Goal: Task Accomplishment & Management: Manage account settings

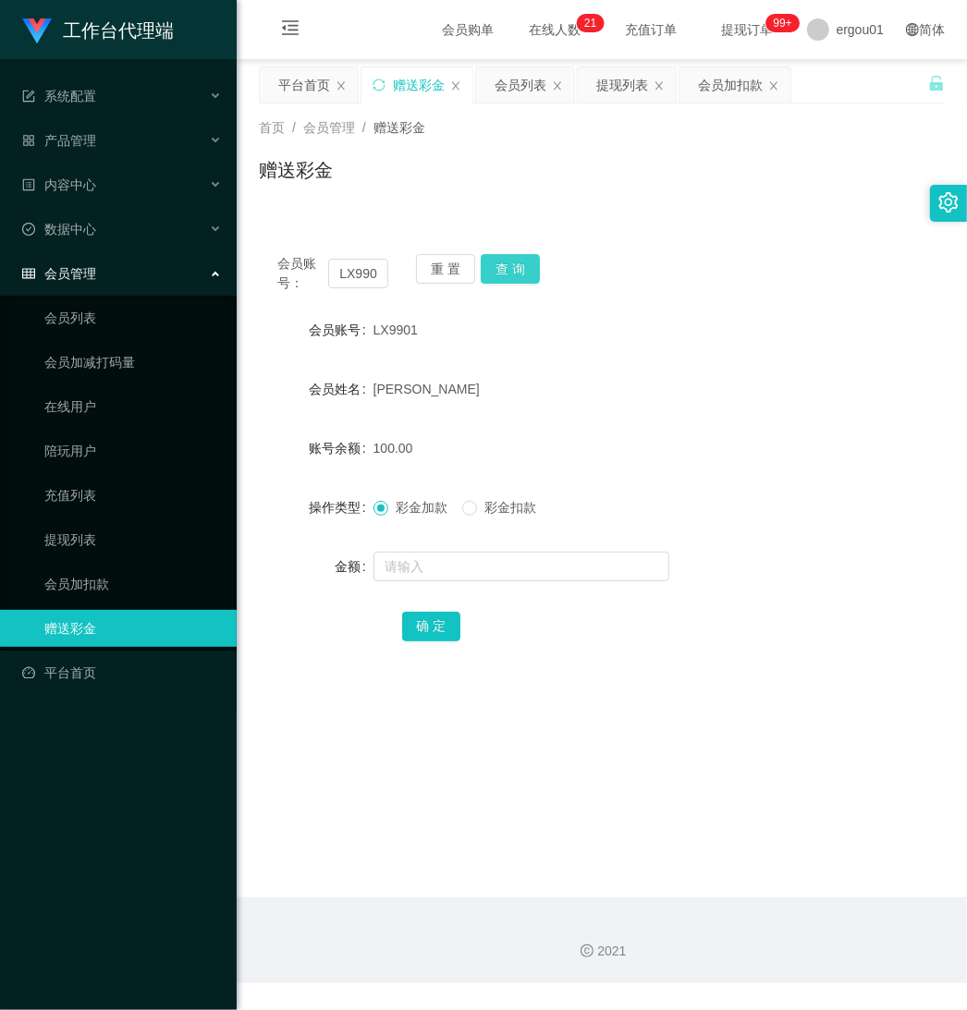
click at [516, 268] on button "查 询" at bounding box center [510, 269] width 59 height 30
click at [67, 312] on link "会员列表" at bounding box center [132, 317] width 177 height 37
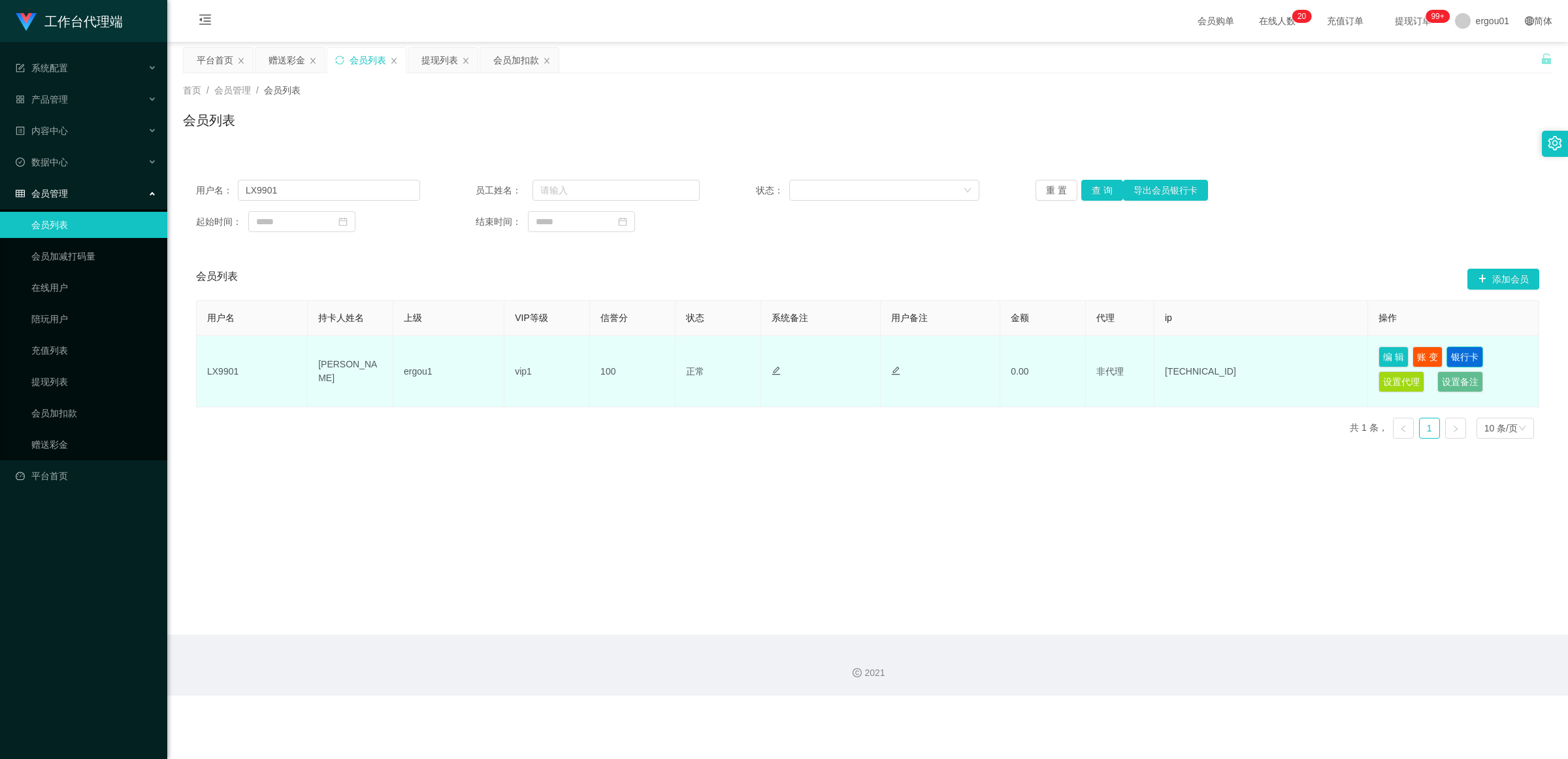
click at [683, 354] on button "银行卡" at bounding box center [1465, 357] width 37 height 21
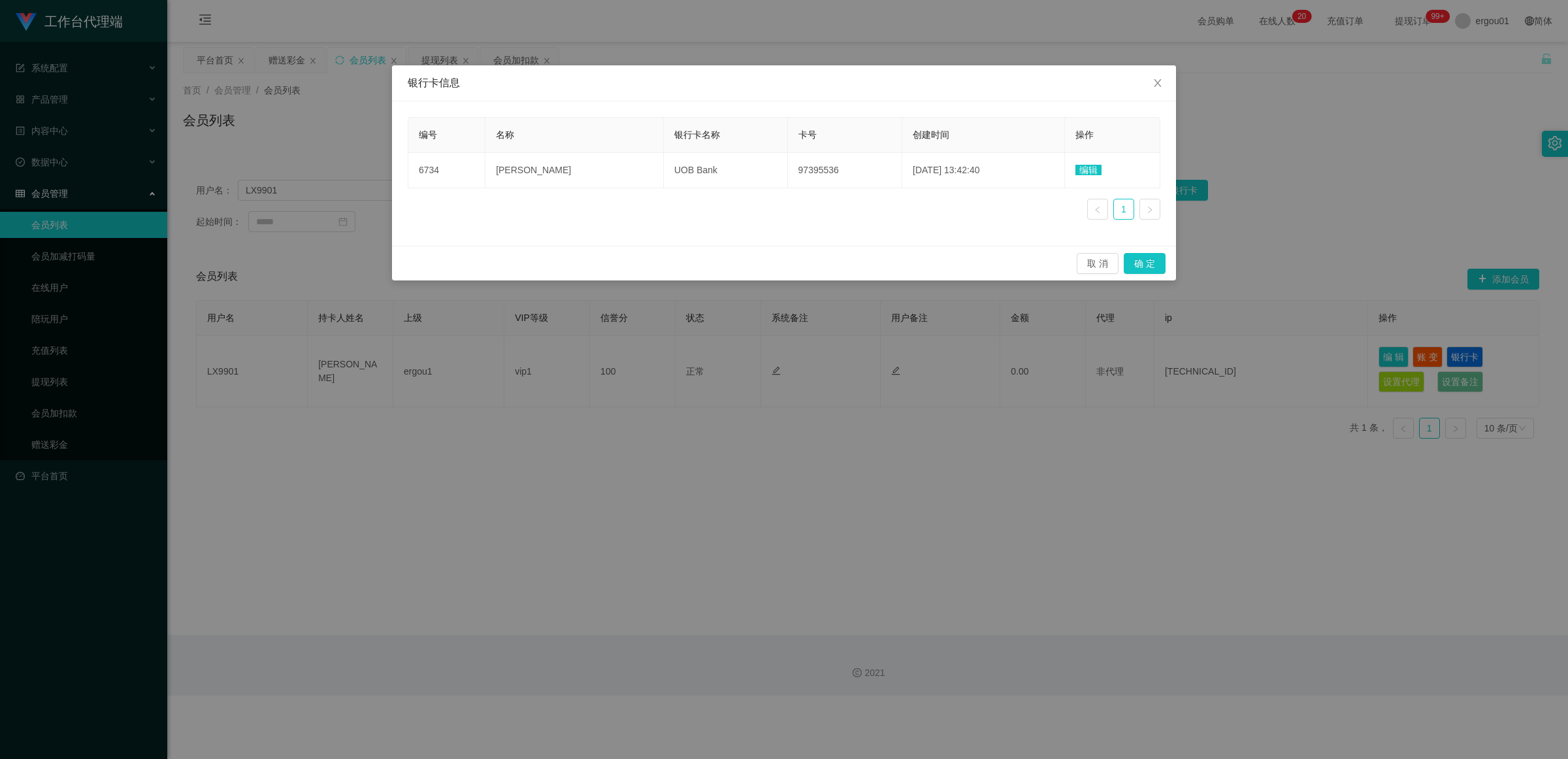
click at [599, 550] on div "银行卡信息 编号 名称 银行卡名称 卡号 创建时间 操作 6734 [PERSON_NAME] UOB Bank 97395536 [DATE] 13:42:…" at bounding box center [784, 379] width 1568 height 759
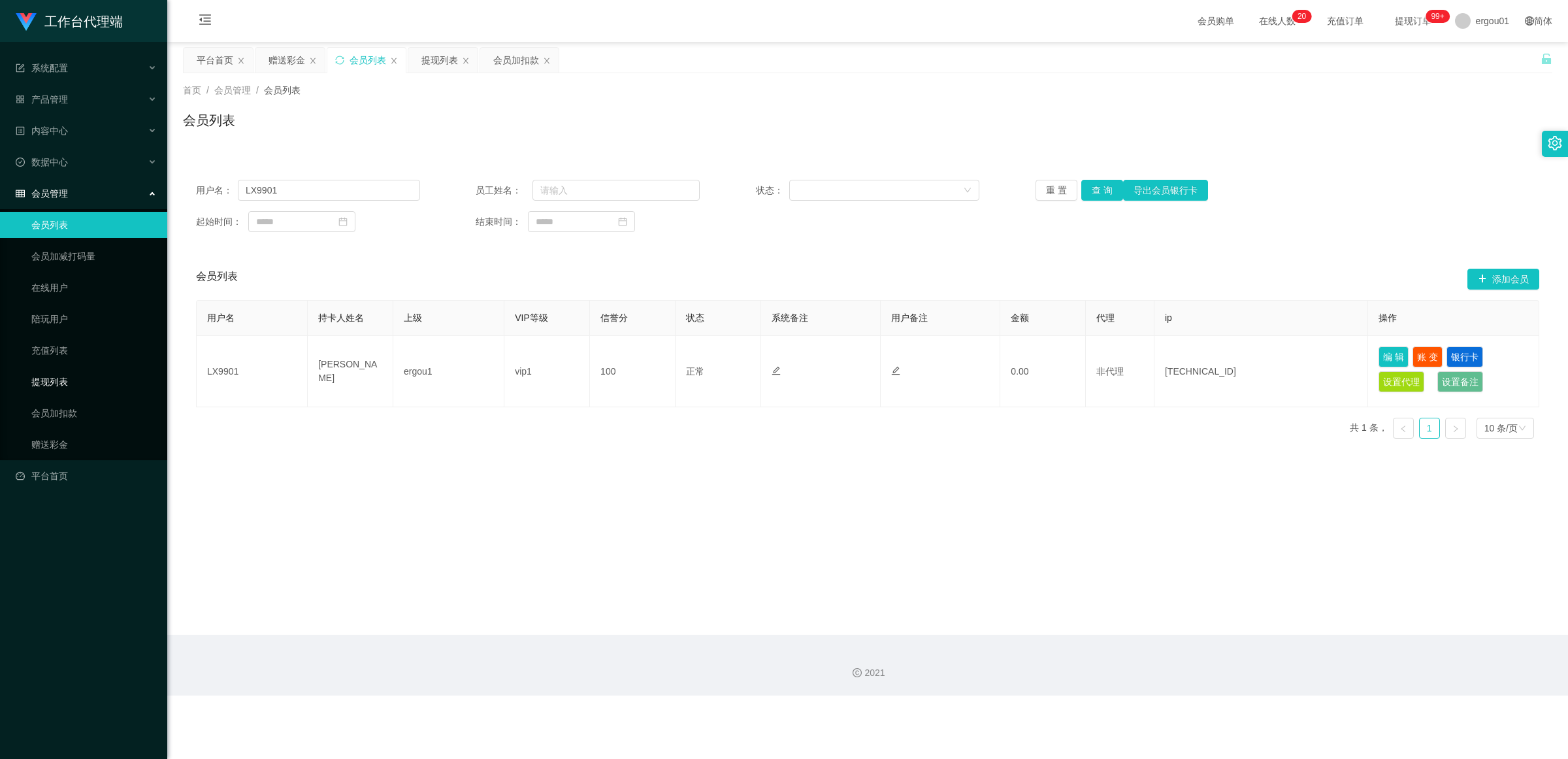
click at [47, 381] on link "提现列表" at bounding box center [93, 381] width 125 height 26
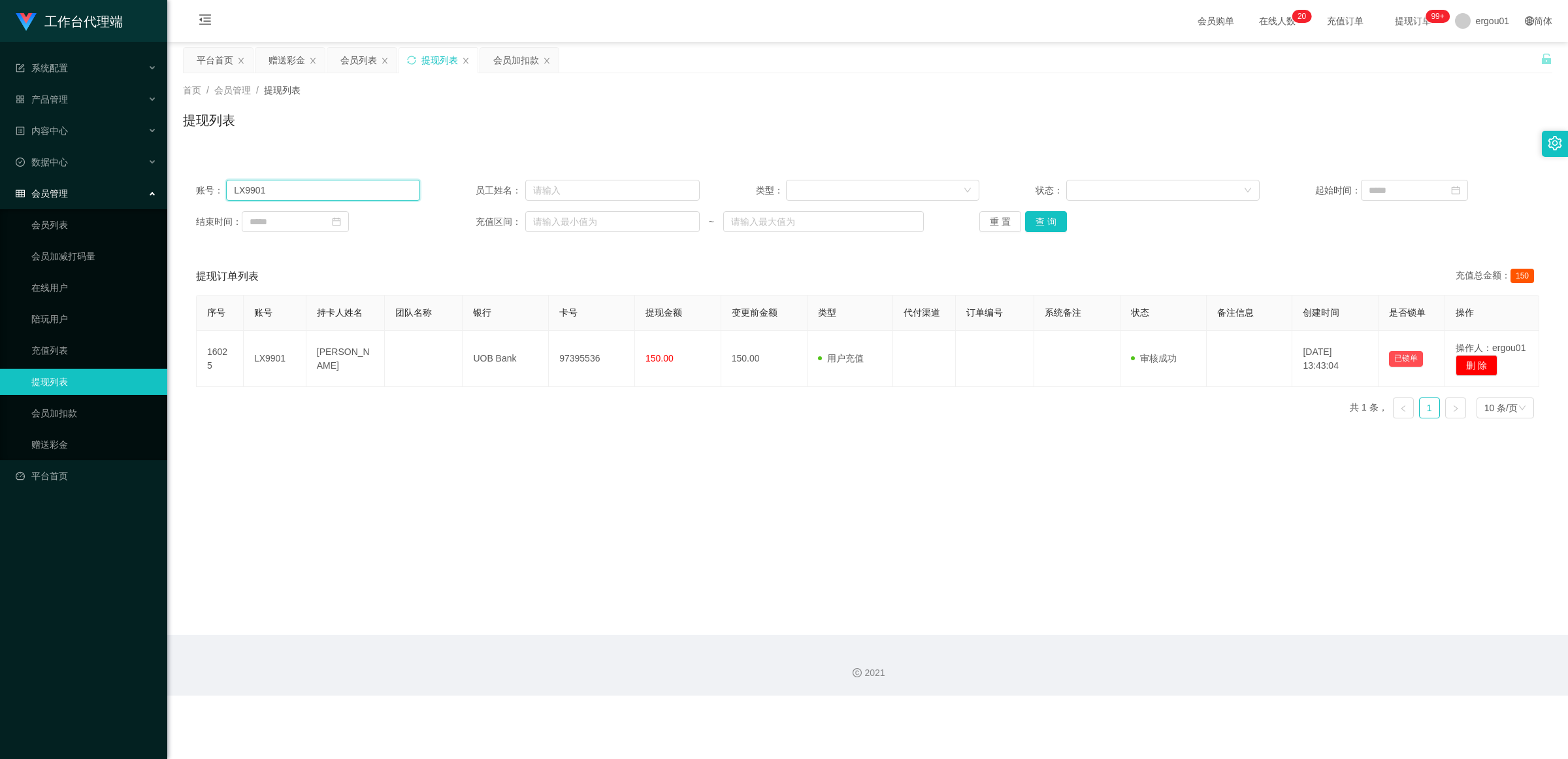
drag, startPoint x: 291, startPoint y: 192, endPoint x: 377, endPoint y: 190, distance: 86.0
click at [377, 190] on input "LX9901" at bounding box center [323, 190] width 194 height 21
drag, startPoint x: 1046, startPoint y: 221, endPoint x: 1060, endPoint y: 229, distance: 16.1
click at [683, 221] on button "查 询" at bounding box center [1046, 221] width 42 height 21
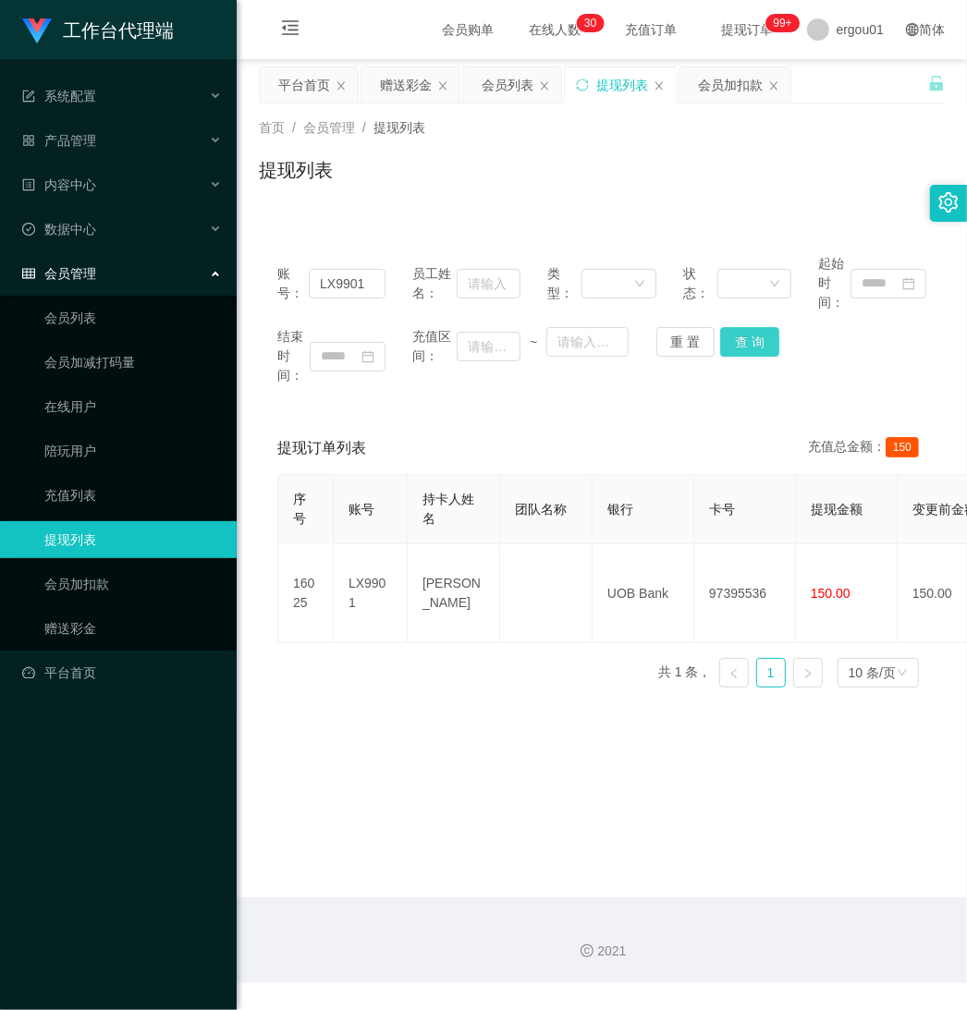
click at [749, 334] on button "查 询" at bounding box center [749, 342] width 59 height 30
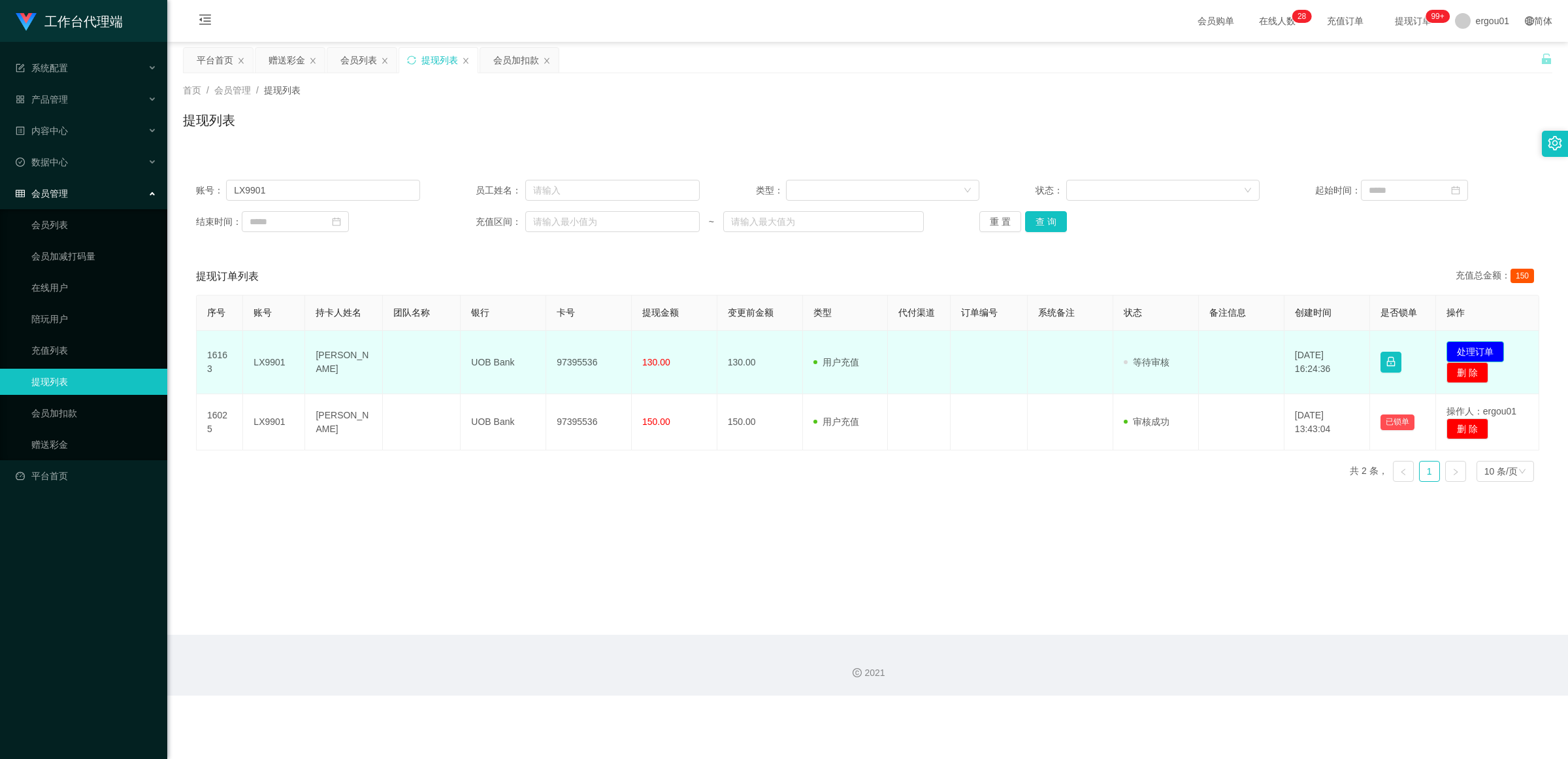
click at [683, 347] on button "处理订单" at bounding box center [1475, 352] width 57 height 21
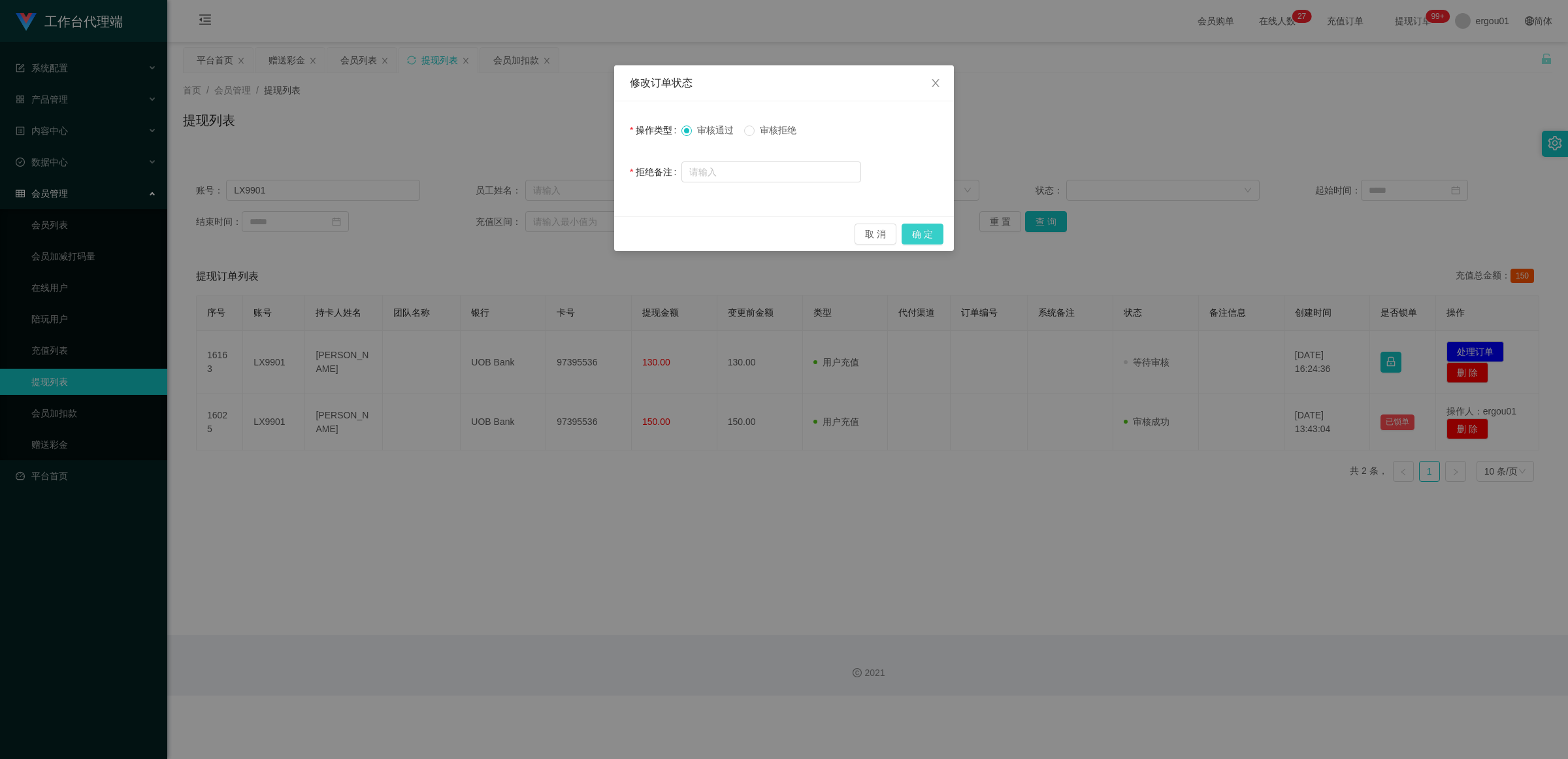
click at [683, 230] on button "确 定" at bounding box center [922, 234] width 42 height 21
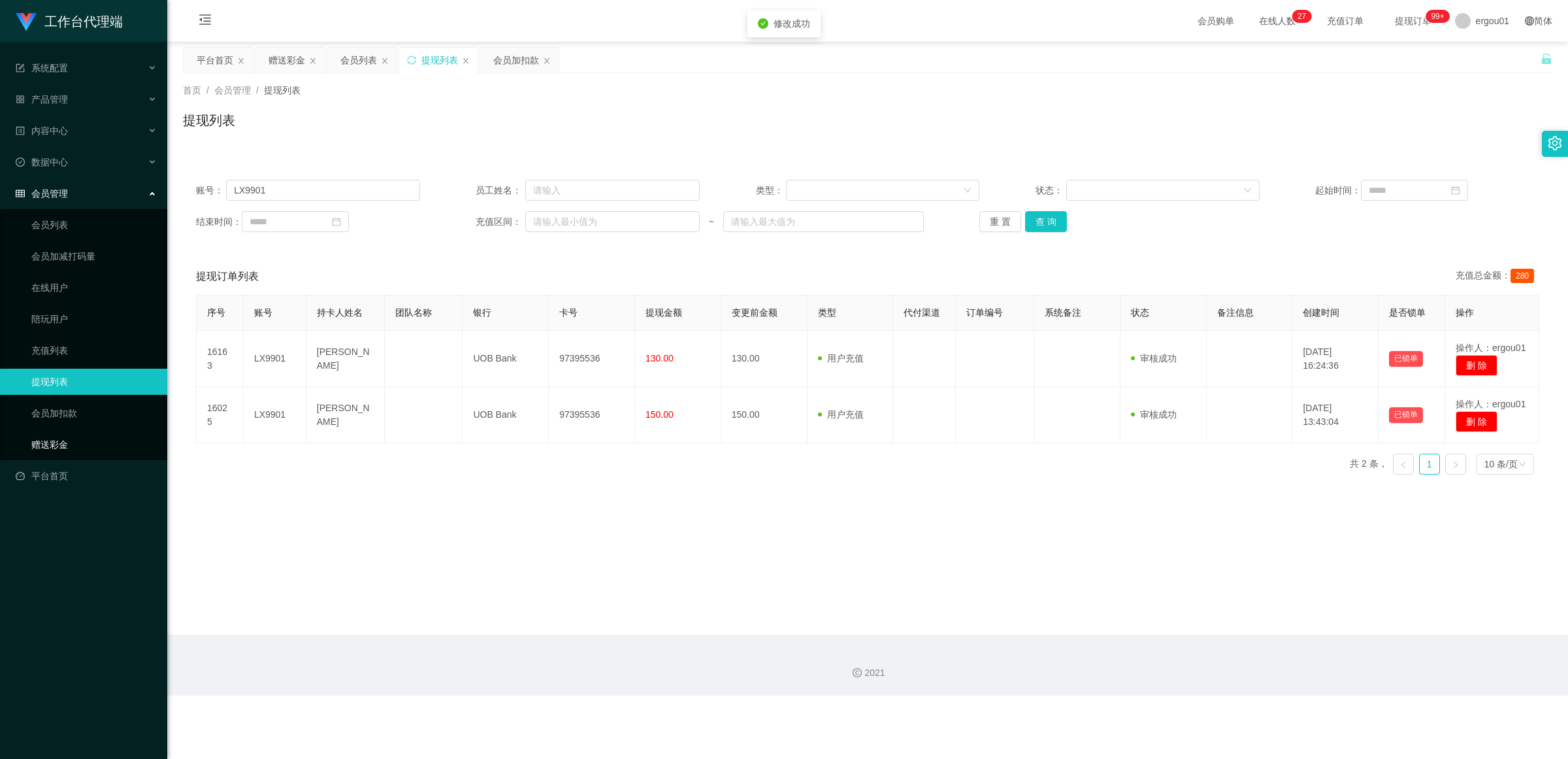
click at [59, 439] on link "赠送彩金" at bounding box center [93, 444] width 125 height 26
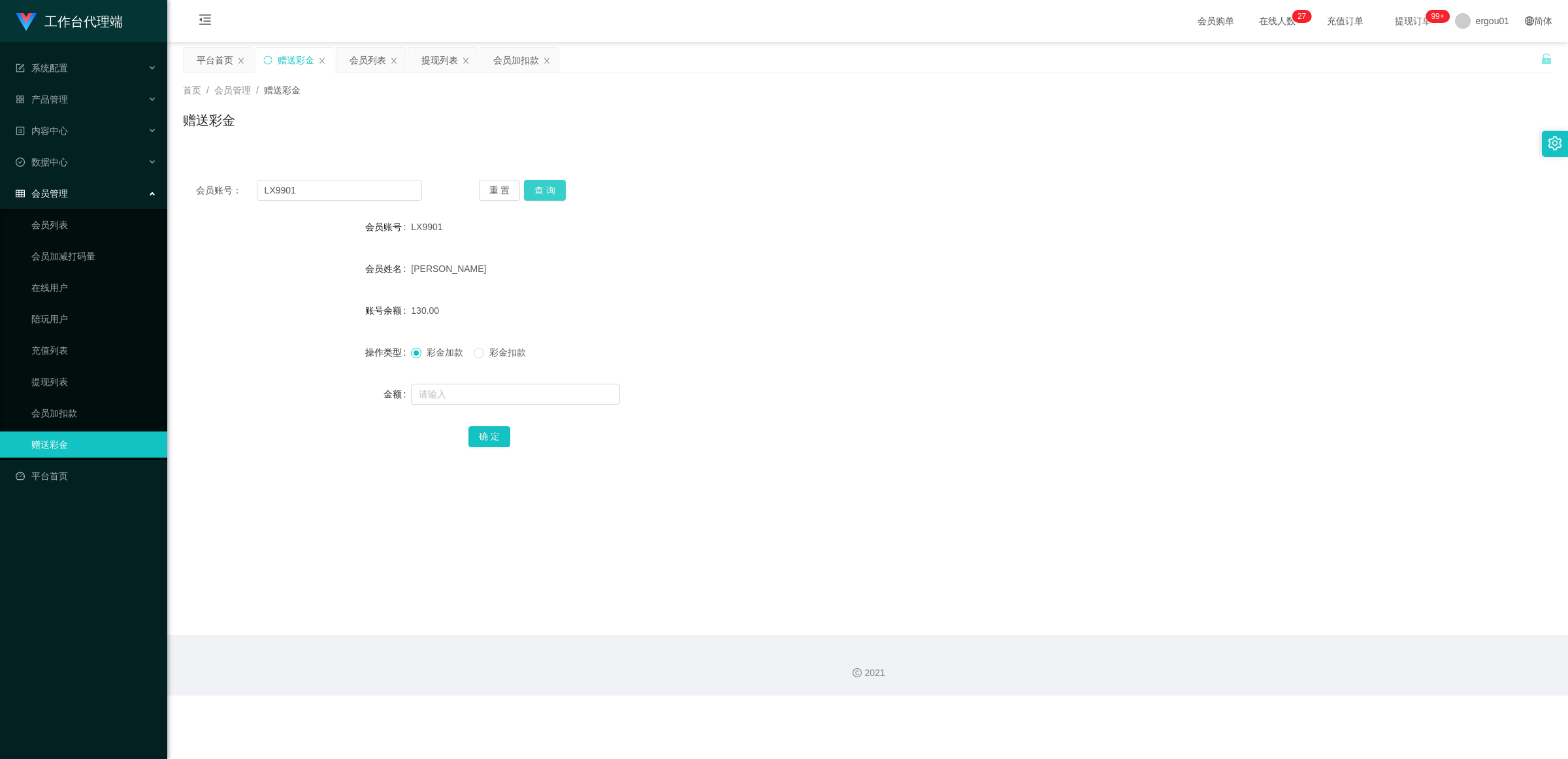
click at [554, 190] on button "查 询" at bounding box center [544, 190] width 42 height 21
drag, startPoint x: 65, startPoint y: 216, endPoint x: 187, endPoint y: 220, distance: 122.1
click at [64, 218] on link "会员列表" at bounding box center [93, 224] width 125 height 26
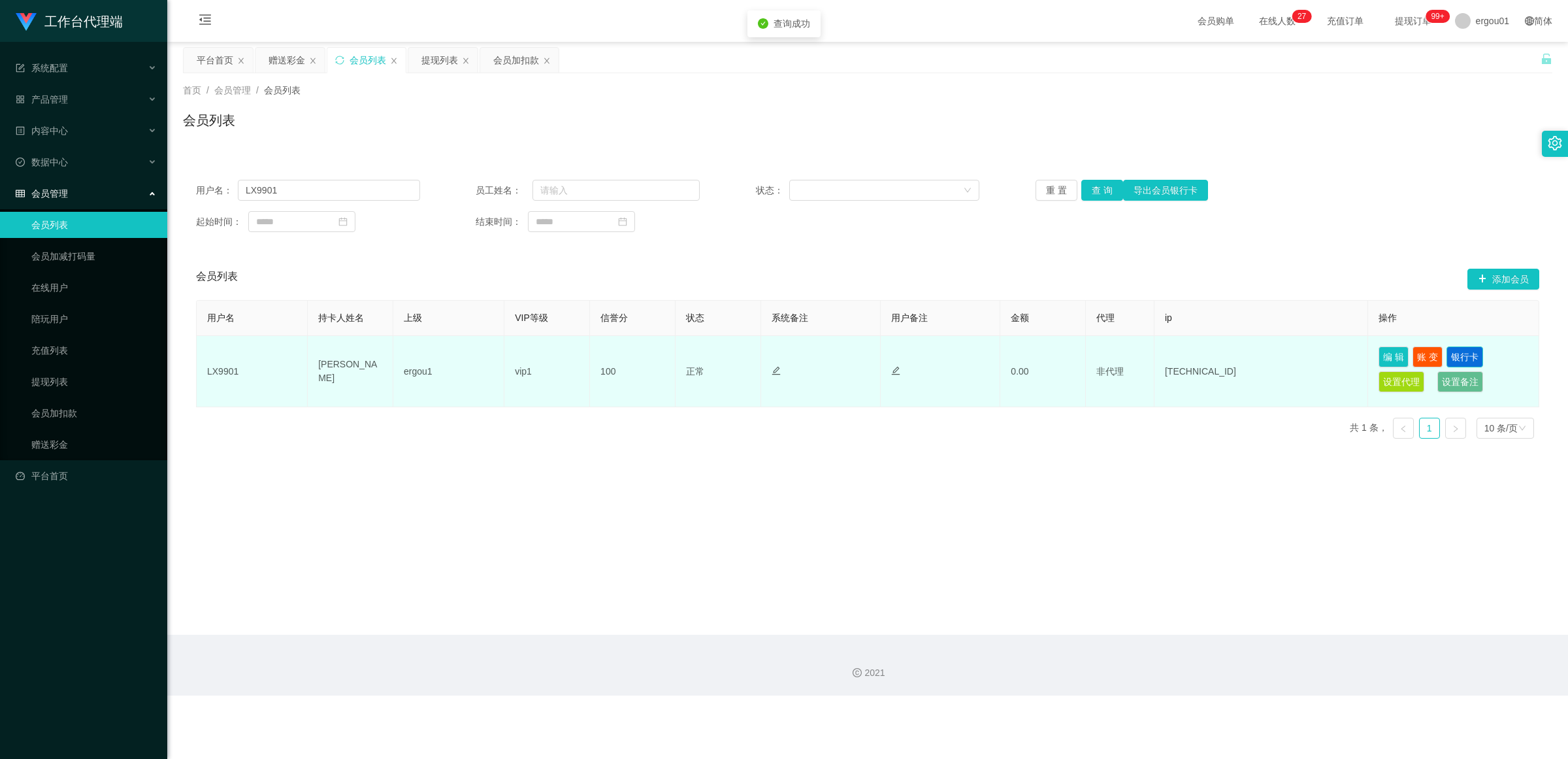
click at [683, 357] on button "银行卡" at bounding box center [1465, 357] width 37 height 21
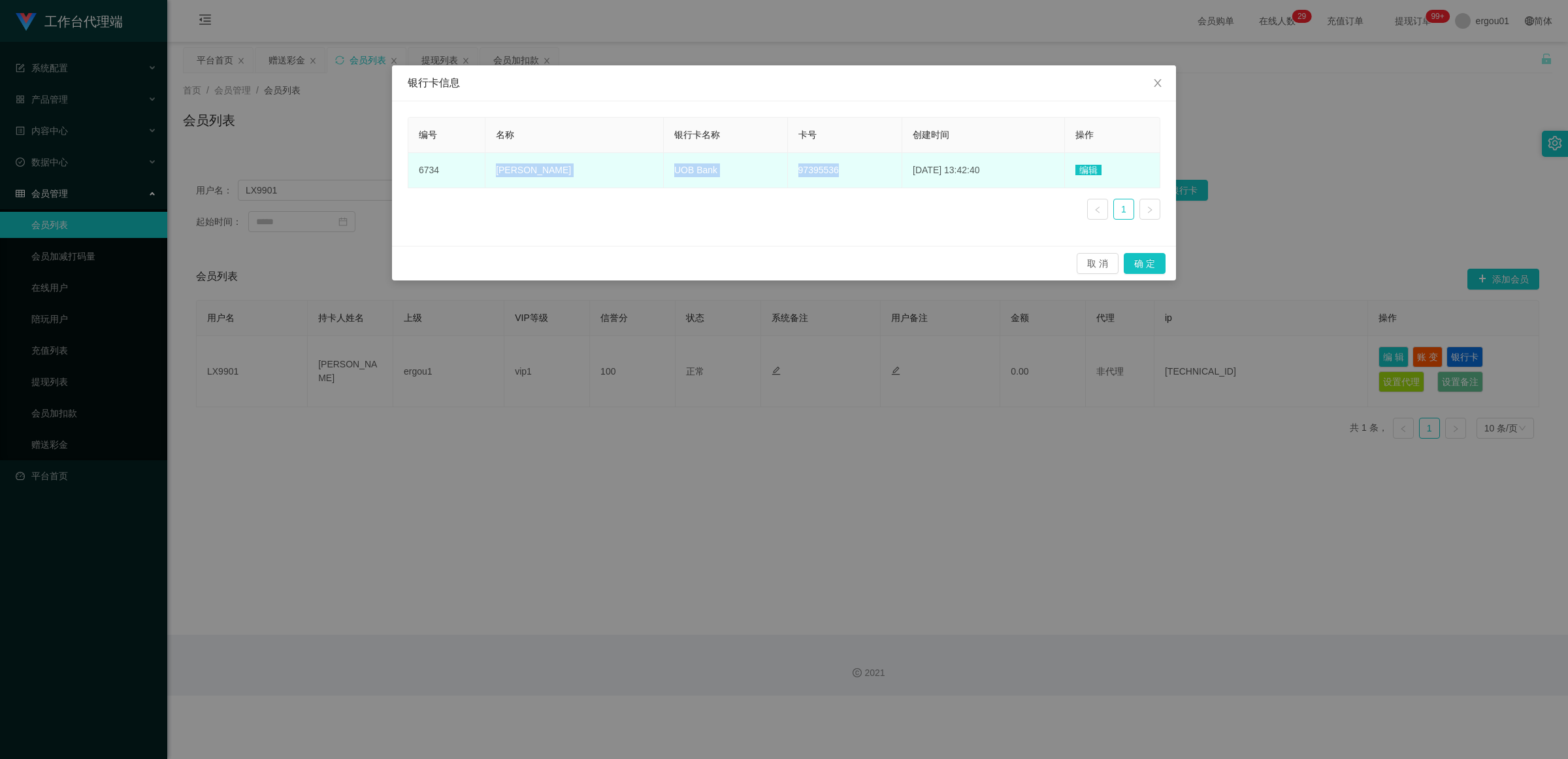
drag, startPoint x: 780, startPoint y: 167, endPoint x: 575, endPoint y: 164, distance: 205.0
click at [501, 167] on tr "6734 [PERSON_NAME] UOB Bank 97395536 [DATE] 13:42:40 编辑" at bounding box center [785, 170] width 752 height 35
copy tr "[PERSON_NAME] UOB Bank 97395536"
